Goal: Transaction & Acquisition: Obtain resource

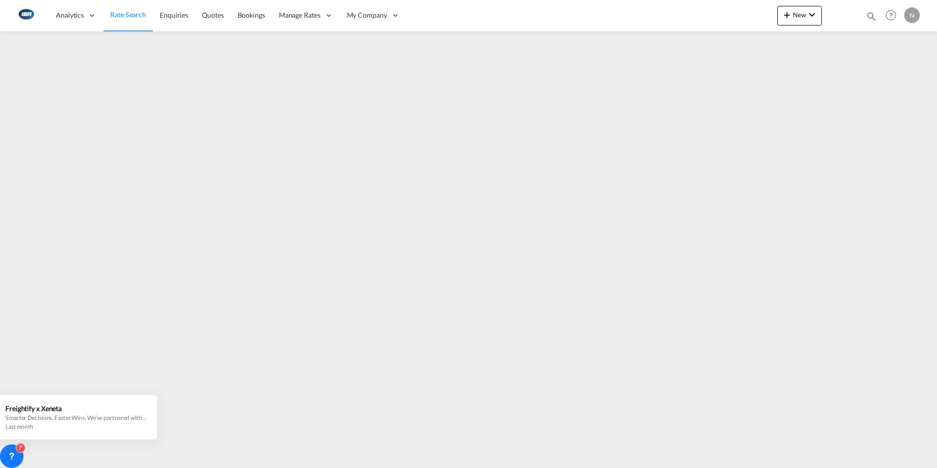
click at [119, 16] on span "Rate Search" at bounding box center [128, 14] width 36 height 8
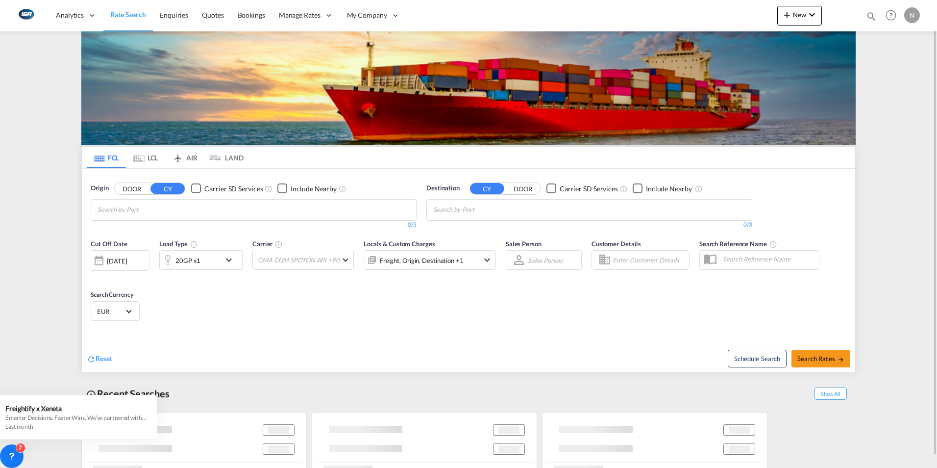
click at [141, 159] on md-icon "Use the left and right arrow keys to navigate between tabs" at bounding box center [139, 158] width 12 height 7
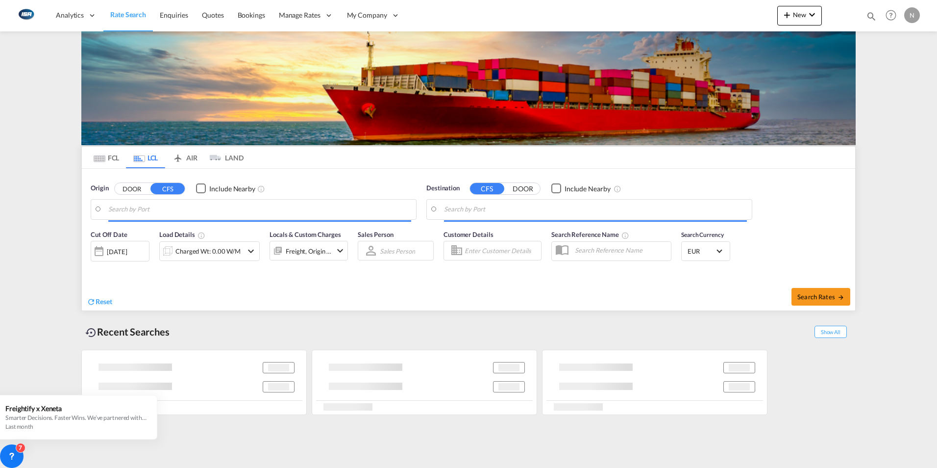
click at [132, 206] on input "Search by Port" at bounding box center [259, 209] width 303 height 15
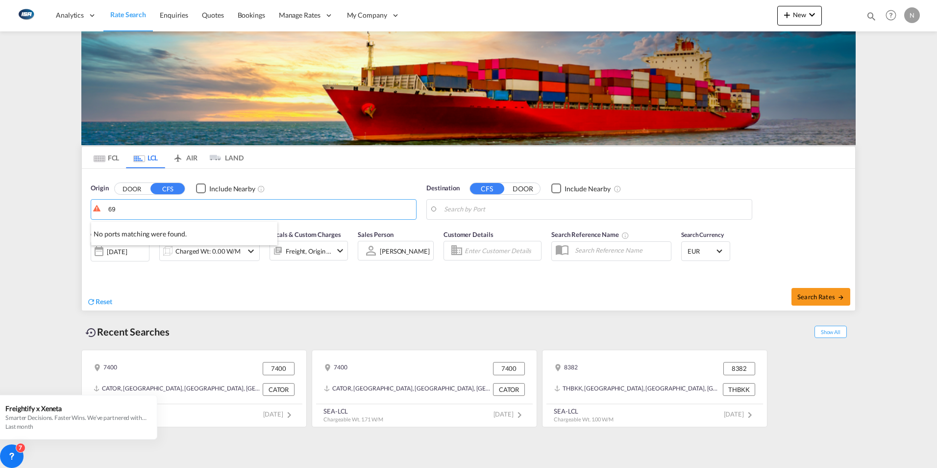
type input "6"
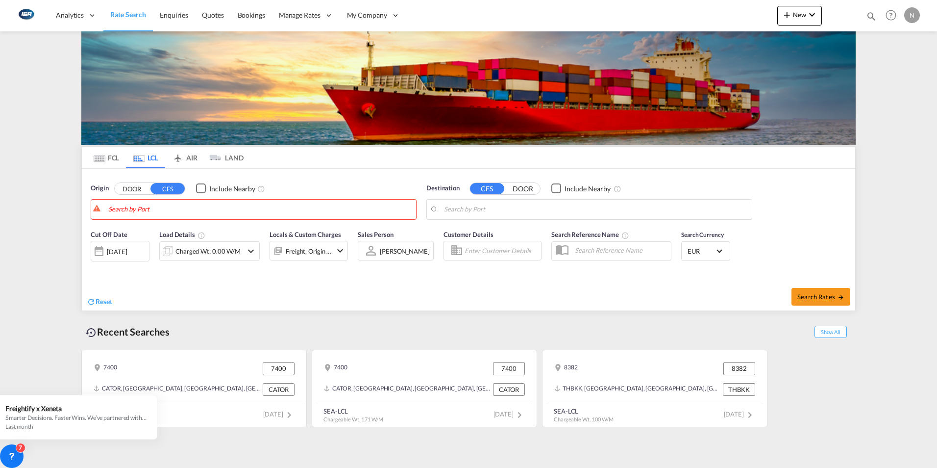
click at [132, 189] on button "DOOR" at bounding box center [132, 188] width 34 height 11
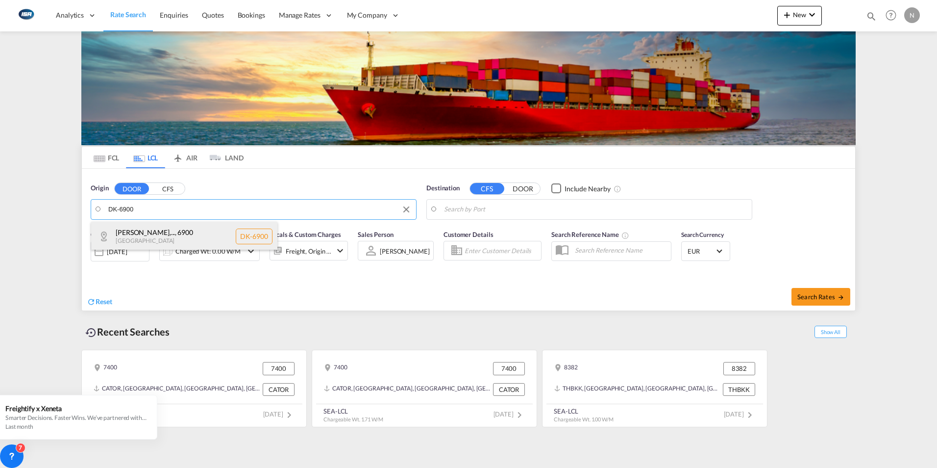
click at [124, 233] on div "[PERSON_NAME],... , 6900 [GEOGRAPHIC_DATA] DK-6900" at bounding box center [184, 236] width 186 height 29
type input "DK-6900, [GEOGRAPHIC_DATA], [GEOGRAPHIC_DATA][PERSON_NAME][GEOGRAPHIC_DATA], [G…"
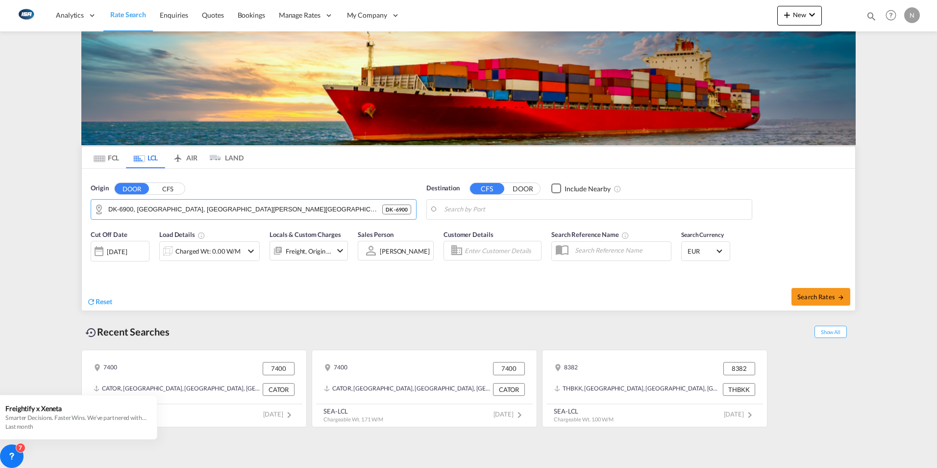
click at [455, 211] on body "Analytics Reports Dashboard Rate Search Enquiries Quotes Bookings" at bounding box center [468, 234] width 937 height 468
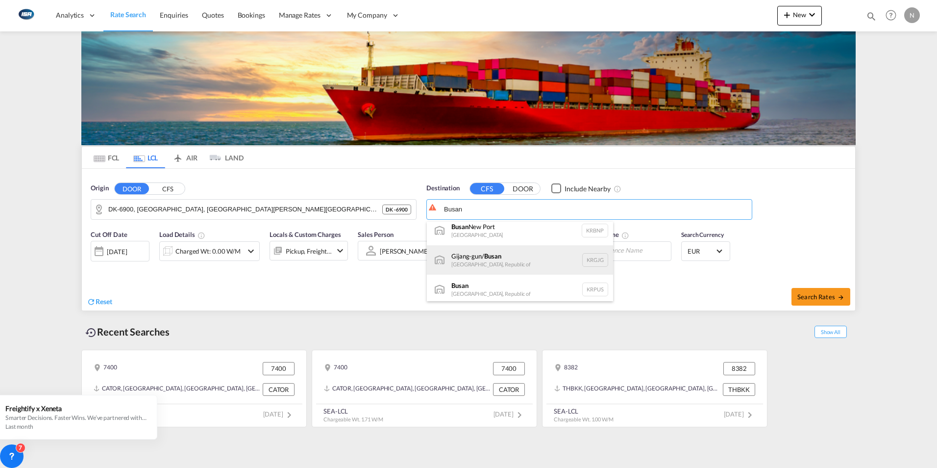
scroll to position [9, 0]
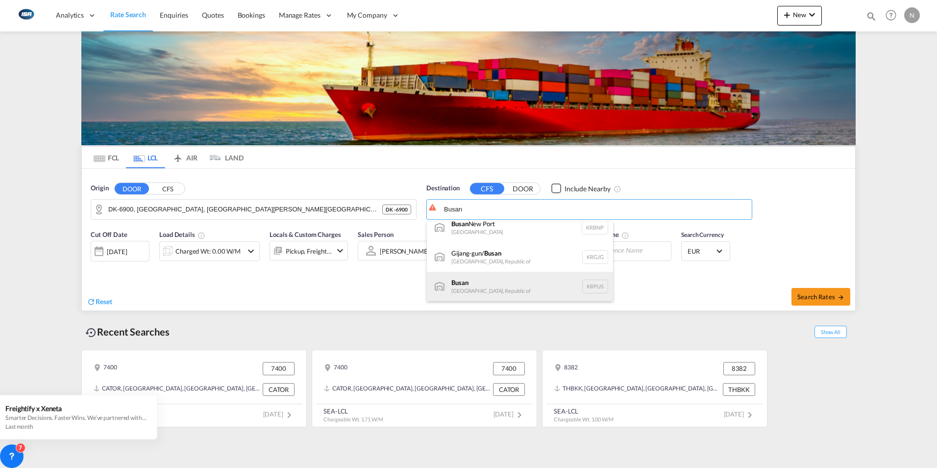
click at [469, 287] on div "Busan Korea, Republic of KRPUS" at bounding box center [520, 286] width 186 height 29
type input "Busan, KRPUS"
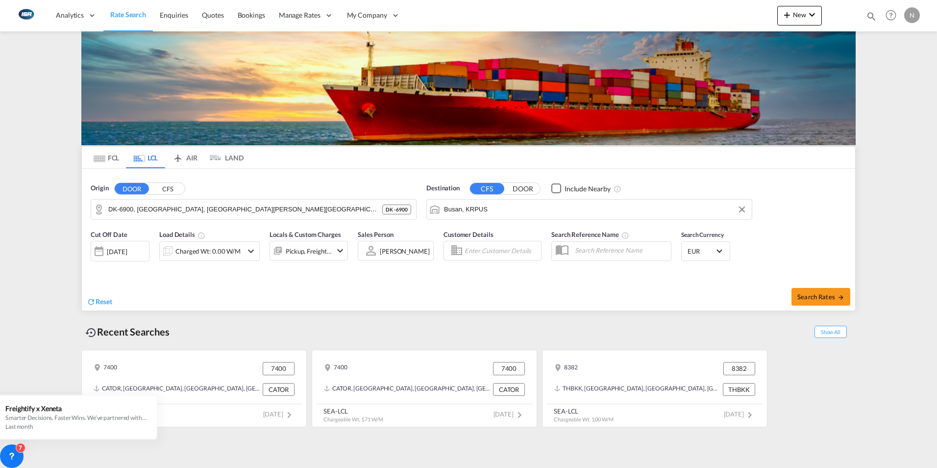
click at [206, 251] on div "Charged Wt: 0.00 W/M" at bounding box center [207, 251] width 65 height 14
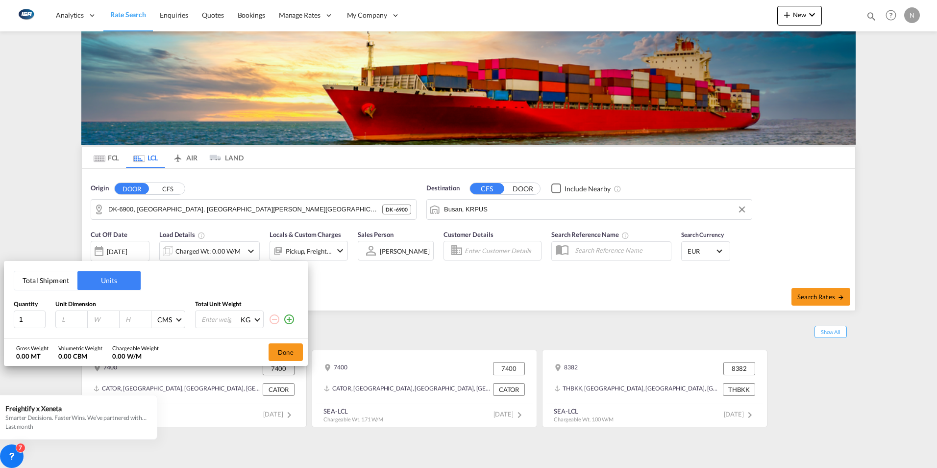
click at [33, 283] on button "Total Shipment" at bounding box center [45, 280] width 63 height 19
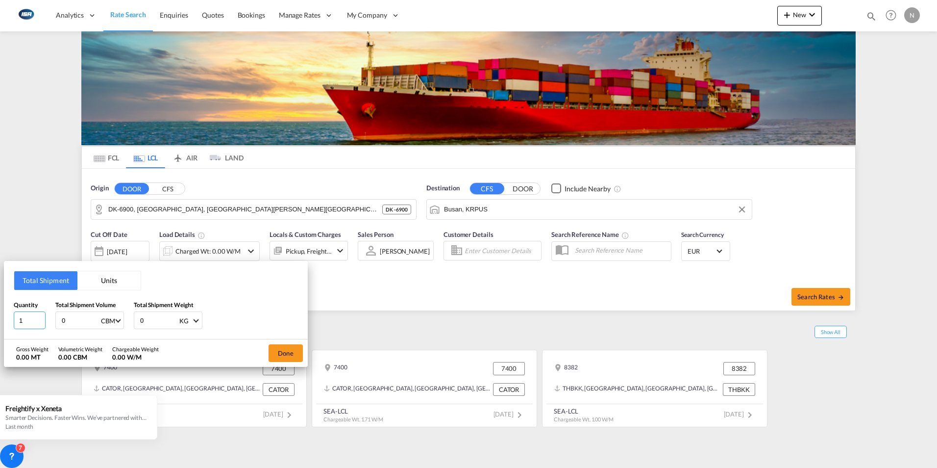
click at [30, 317] on input "1" at bounding box center [30, 320] width 32 height 18
type input "8"
type input "6.83"
type input "477"
click at [286, 354] on button "Done" at bounding box center [286, 353] width 34 height 18
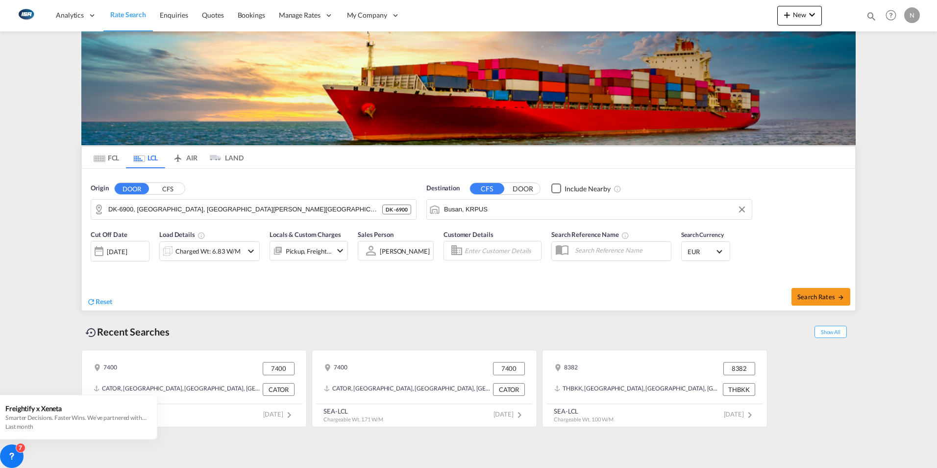
click at [716, 250] on md-select-value "EUR" at bounding box center [706, 251] width 38 height 14
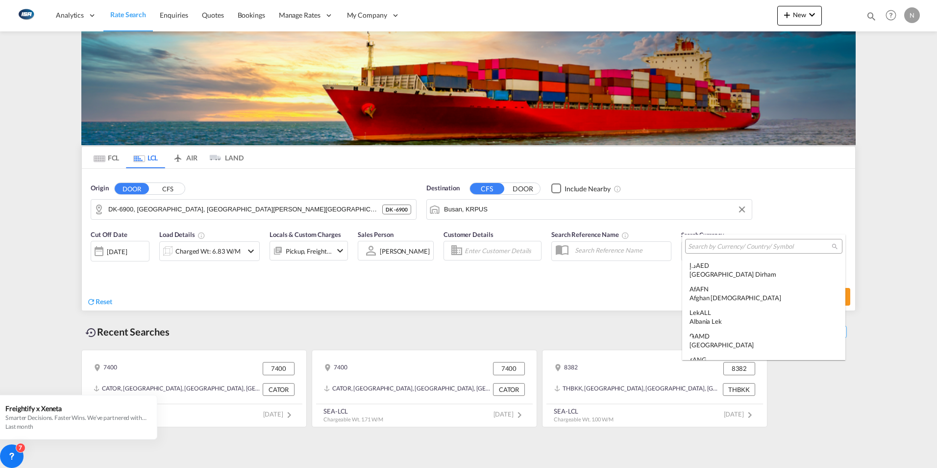
scroll to position [984, 0]
click at [706, 250] on input "search" at bounding box center [760, 246] width 144 height 9
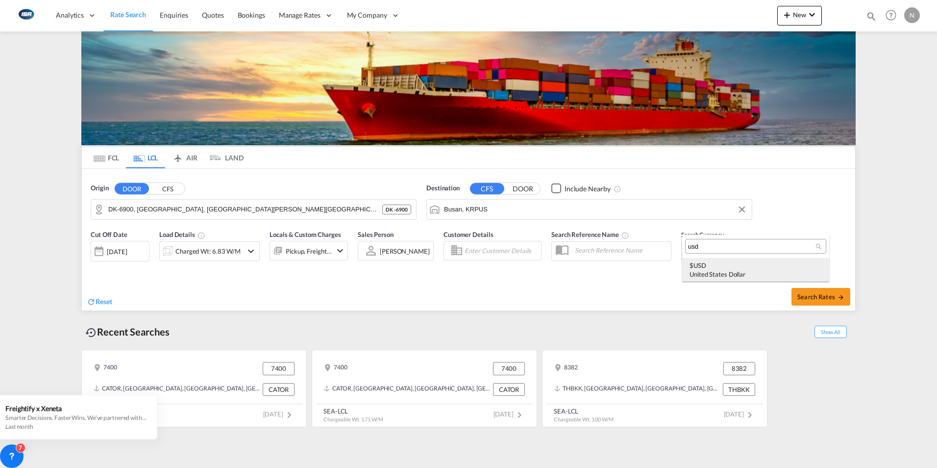
type input "usd"
click at [707, 265] on div "$ USD United States Dollar" at bounding box center [756, 270] width 132 height 18
click at [820, 299] on span "Search Rates" at bounding box center [820, 297] width 47 height 8
type input "6900 to KRPUS / [DATE]"
